Goal: Check status: Check status

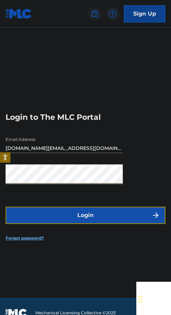
click at [72, 208] on button "Login" at bounding box center [86, 215] width 160 height 17
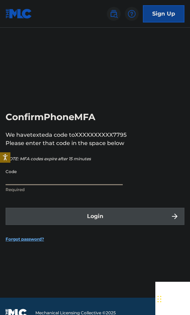
click at [64, 183] on input "Code" at bounding box center [64, 176] width 117 height 20
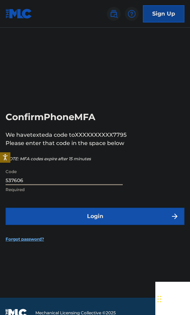
type input "537606"
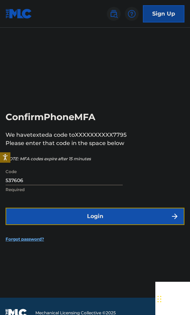
click at [74, 212] on button "Login" at bounding box center [95, 216] width 179 height 17
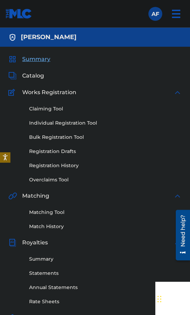
click at [165, 98] on div "Claiming Tool Individual Registration Tool Bulk Registration Tool Registration …" at bounding box center [94, 140] width 173 height 87
click at [170, 86] on div "Summary Catalog Works Registration Claiming Tool Individual Registration Tool B…" at bounding box center [95, 225] width 190 height 356
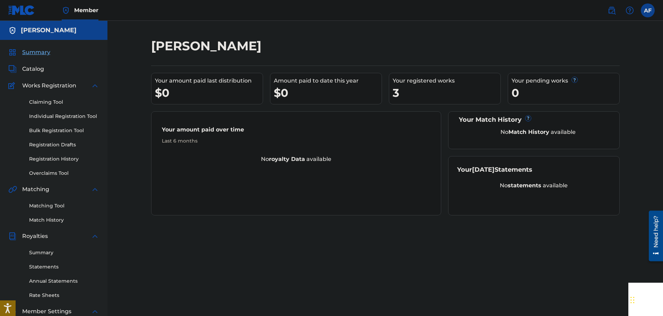
drag, startPoint x: 430, startPoint y: 92, endPoint x: 403, endPoint y: 97, distance: 27.2
click at [170, 98] on div "3" at bounding box center [446, 93] width 108 height 16
drag, startPoint x: 327, startPoint y: 91, endPoint x: 311, endPoint y: 93, distance: 15.7
click at [170, 91] on div "Your amount paid last distribution $0 Amount paid to date this year $0 Your reg…" at bounding box center [385, 140] width 468 height 150
click at [170, 91] on div "$0" at bounding box center [328, 93] width 108 height 16
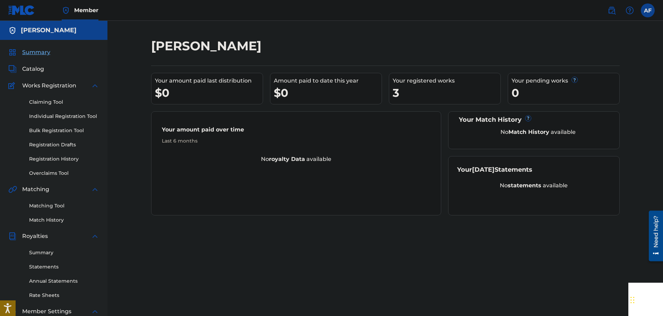
click at [170, 157] on div "No royalty data available" at bounding box center [296, 159] width 290 height 8
drag, startPoint x: 264, startPoint y: 161, endPoint x: 303, endPoint y: 161, distance: 39.1
click at [170, 161] on div "No royalty data available" at bounding box center [296, 159] width 290 height 8
click at [170, 165] on div "Your amount paid over time Last 6 months No royalty data available" at bounding box center [296, 163] width 290 height 104
drag, startPoint x: 192, startPoint y: 139, endPoint x: 168, endPoint y: 138, distance: 23.9
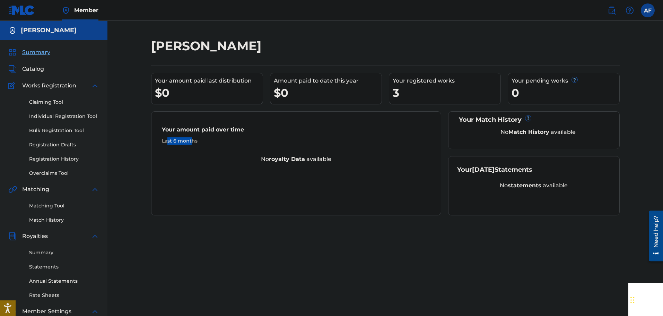
click at [168, 138] on div "Last 6 months" at bounding box center [296, 140] width 269 height 7
drag, startPoint x: 169, startPoint y: 138, endPoint x: 209, endPoint y: 129, distance: 40.4
click at [170, 137] on div "Last 6 months" at bounding box center [296, 140] width 269 height 7
drag, startPoint x: 209, startPoint y: 129, endPoint x: 337, endPoint y: 147, distance: 129.4
click at [170, 141] on div "Your amount paid over time Last 6 months" at bounding box center [296, 135] width 290 height 40
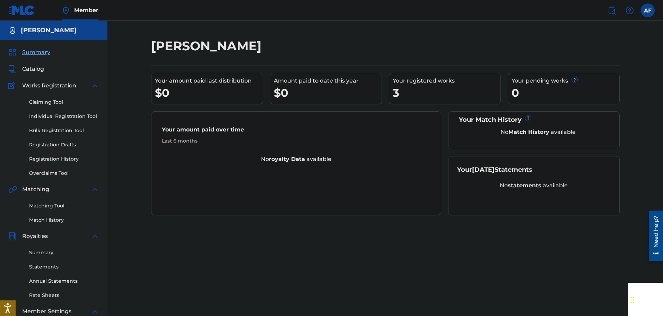
click at [170, 157] on div "No royalty data available" at bounding box center [296, 159] width 290 height 8
drag, startPoint x: 517, startPoint y: 182, endPoint x: 567, endPoint y: 167, distance: 52.0
click at [170, 170] on div "Your [DATE] Statements No statements available" at bounding box center [533, 185] width 171 height 59
click at [170, 98] on div "3" at bounding box center [446, 93] width 108 height 16
drag, startPoint x: 376, startPoint y: 91, endPoint x: 381, endPoint y: 89, distance: 6.0
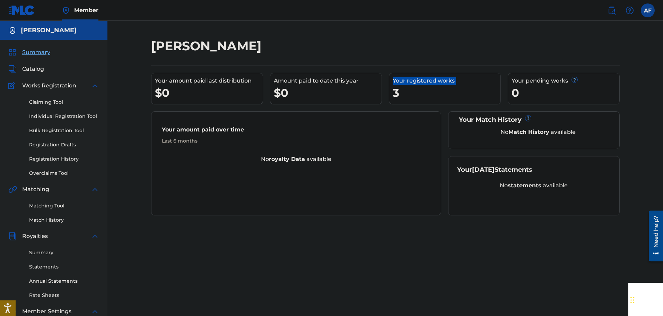
click at [170, 91] on div "Your amount paid last distribution $0 Amount paid to date this year $0 Your reg…" at bounding box center [385, 140] width 468 height 150
click at [170, 75] on div "Your registered works 3" at bounding box center [445, 89] width 112 height 32
click at [170, 251] on div "[PERSON_NAME] Your amount paid last distribution $0 Amount paid to date this ye…" at bounding box center [385, 217] width 485 height 358
drag, startPoint x: 405, startPoint y: 82, endPoint x: 398, endPoint y: 98, distance: 17.7
click at [170, 92] on div "Your registered works 3" at bounding box center [445, 89] width 112 height 32
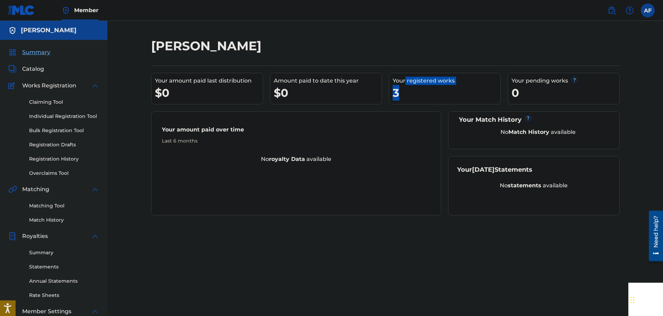
click at [170, 98] on div "3" at bounding box center [446, 93] width 108 height 16
click at [170, 92] on div "3" at bounding box center [446, 93] width 108 height 16
drag, startPoint x: 409, startPoint y: 85, endPoint x: 417, endPoint y: 79, distance: 10.2
click at [170, 85] on div "3" at bounding box center [446, 93] width 108 height 16
click at [170, 79] on div "Your registered works" at bounding box center [446, 81] width 108 height 8
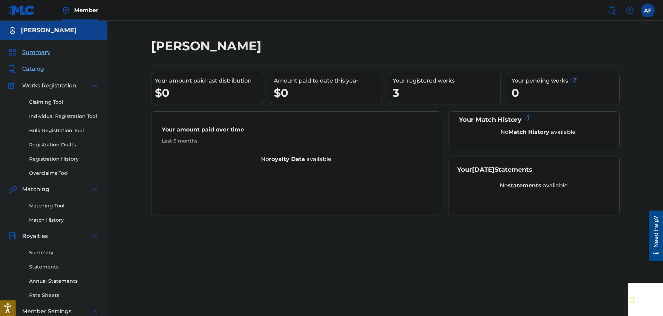
click at [29, 68] on span "Catalog" at bounding box center [33, 69] width 22 height 8
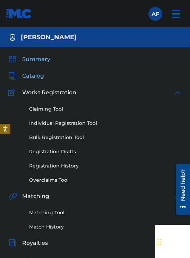
click at [37, 60] on span "Summary" at bounding box center [36, 59] width 28 height 8
click at [45, 38] on h5 "[PERSON_NAME]" at bounding box center [49, 37] width 56 height 8
click at [28, 38] on h5 "[PERSON_NAME]" at bounding box center [49, 37] width 56 height 8
click at [17, 39] on div "[PERSON_NAME]" at bounding box center [95, 37] width 190 height 19
click at [15, 40] on img at bounding box center [12, 37] width 8 height 8
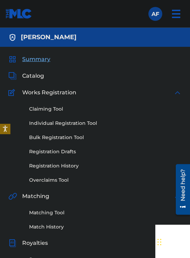
click at [12, 34] on img at bounding box center [12, 37] width 8 height 8
click at [18, 5] on link at bounding box center [19, 13] width 27 height 27
click at [170, 12] on img at bounding box center [176, 14] width 17 height 17
click at [170, 15] on img at bounding box center [176, 14] width 17 height 17
